Goal: Task Accomplishment & Management: Manage account settings

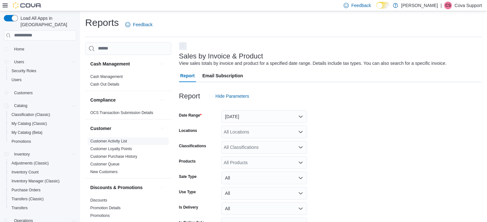
scroll to position [15, 0]
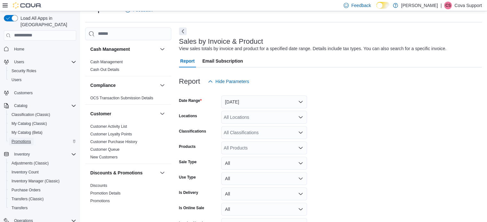
click at [28, 139] on span "Promotions" at bounding box center [22, 141] width 20 height 5
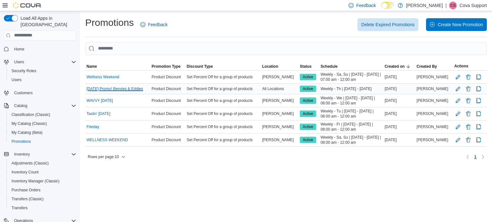
click at [117, 90] on link "Thursday Promo! Bevvies & Eddies" at bounding box center [114, 88] width 57 height 5
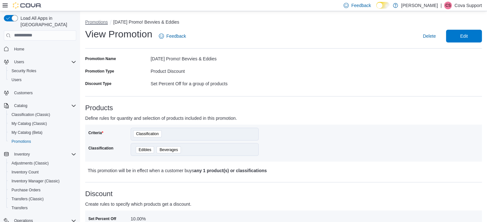
click at [92, 22] on button "Promotions" at bounding box center [96, 22] width 23 height 5
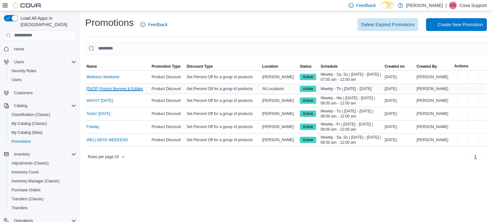
click at [127, 88] on link "Thursday Promo! Bevvies & Eddies" at bounding box center [114, 88] width 57 height 5
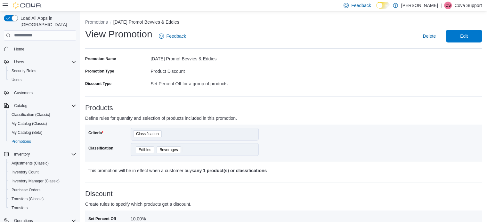
click at [474, 4] on p "Cova Support" at bounding box center [468, 6] width 28 height 8
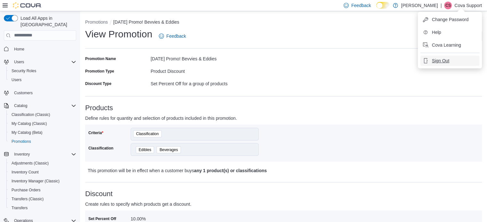
click at [455, 62] on button "Sign Out" at bounding box center [449, 61] width 59 height 10
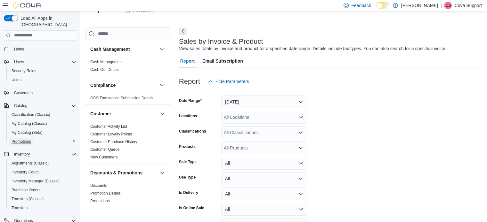
click at [24, 139] on span "Promotions" at bounding box center [22, 141] width 20 height 5
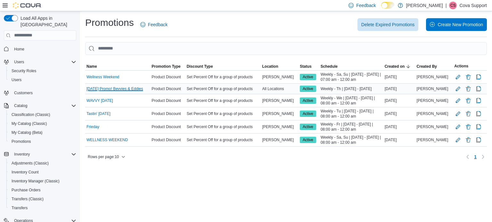
click at [120, 88] on link "Thursday Promo! Bevvies & Eddies" at bounding box center [114, 88] width 57 height 5
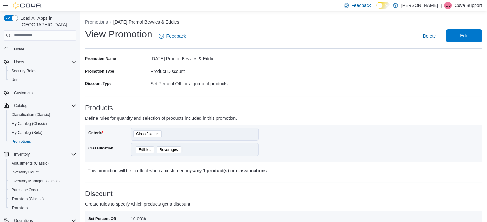
click at [475, 36] on span "Edit" at bounding box center [464, 35] width 28 height 13
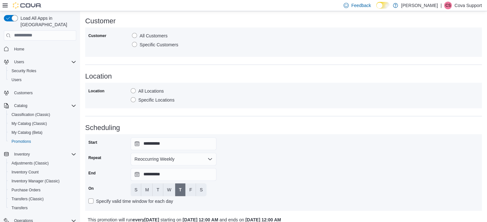
scroll to position [277, 0]
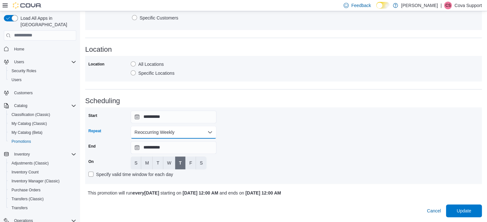
click at [167, 131] on button "Reoccurring Weekly" at bounding box center [174, 132] width 86 height 13
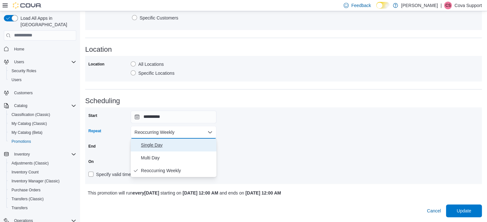
click at [159, 141] on span "Single Day" at bounding box center [177, 145] width 73 height 8
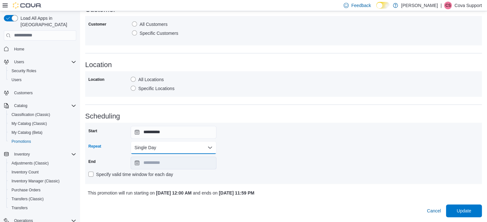
click at [157, 143] on button "Single Day" at bounding box center [174, 147] width 86 height 13
click at [170, 175] on span "Multi Day" at bounding box center [177, 174] width 73 height 8
type input "**********"
click at [441, 208] on span "Cancel" at bounding box center [434, 211] width 14 height 6
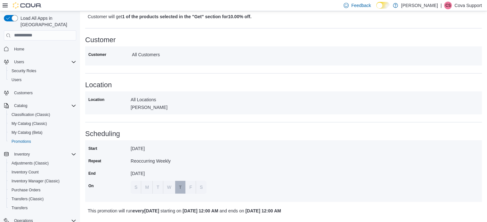
scroll to position [92, 0]
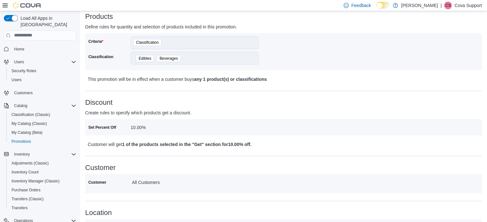
click at [459, 6] on p "Cova Support" at bounding box center [468, 6] width 28 height 8
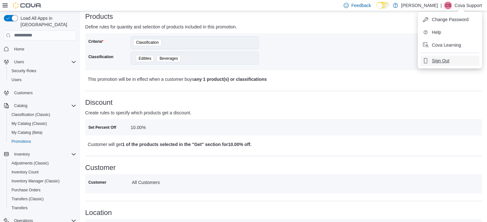
drag, startPoint x: 451, startPoint y: 60, endPoint x: 448, endPoint y: 60, distance: 3.5
click at [451, 60] on button "Sign Out" at bounding box center [449, 61] width 59 height 10
